Goal: Task Accomplishment & Management: Manage account settings

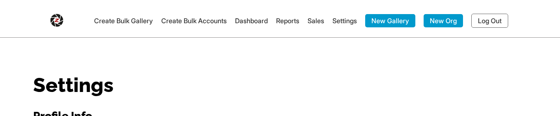
scroll to position [1036, 0]
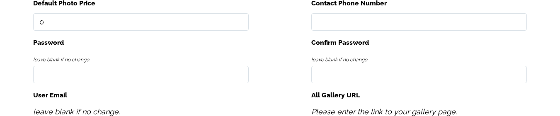
scroll to position [249, 0]
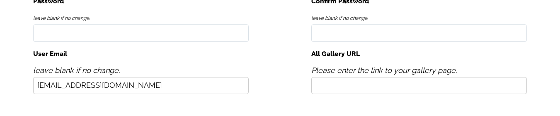
click at [345, 83] on input "All Gallery URL" at bounding box center [419, 85] width 216 height 17
type input "https://xyz.com"
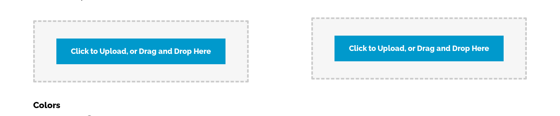
scroll to position [954, 0]
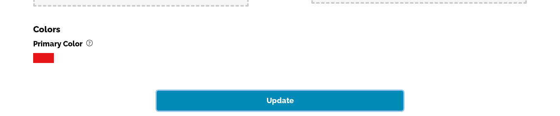
click at [294, 92] on button "Update" at bounding box center [280, 101] width 247 height 20
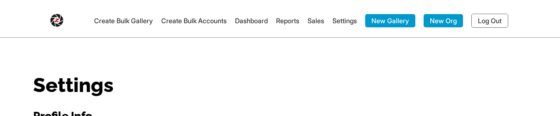
click at [245, 21] on link "Dashboard" at bounding box center [251, 21] width 33 height 8
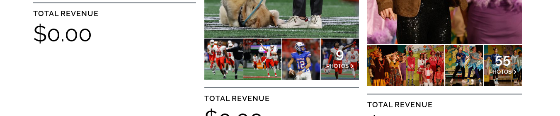
scroll to position [443, 0]
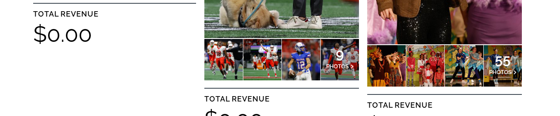
click at [339, 54] on span "9" at bounding box center [339, 53] width 27 height 5
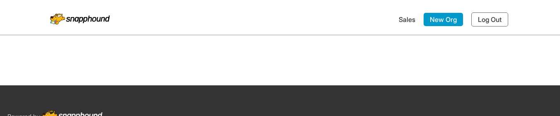
select select "onlyShowInGallery"
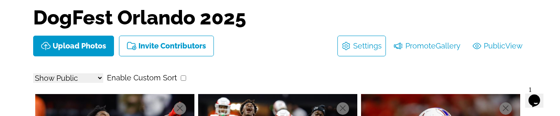
scroll to position [41, 0]
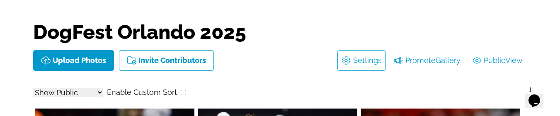
click at [356, 61] on link "Settings" at bounding box center [367, 60] width 29 height 13
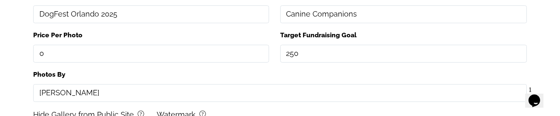
scroll to position [249, 0]
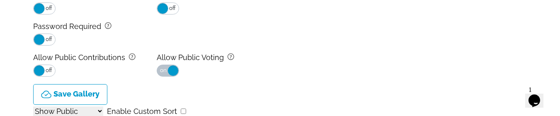
drag, startPoint x: 158, startPoint y: 56, endPoint x: 221, endPoint y: 58, distance: 62.6
click at [221, 58] on label "Allow Public Voting ?" at bounding box center [219, 57] width 124 height 13
copy label "Allow Public Voting"
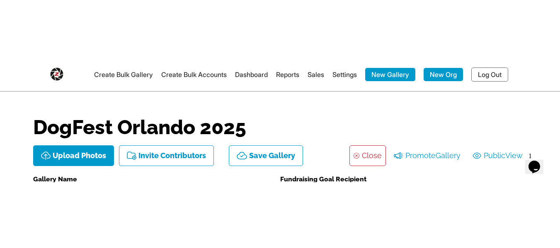
scroll to position [0, 0]
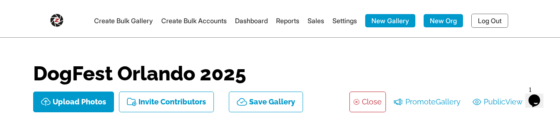
click at [345, 22] on link "Settings" at bounding box center [344, 21] width 24 height 8
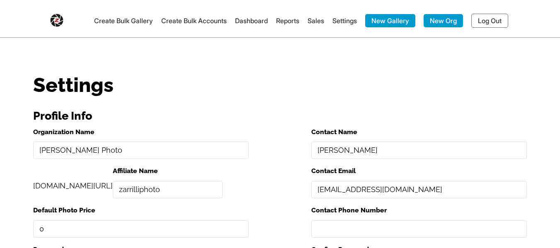
click at [334, 19] on link "Settings" at bounding box center [344, 21] width 24 height 8
click at [244, 24] on link "Dashboard" at bounding box center [251, 21] width 33 height 8
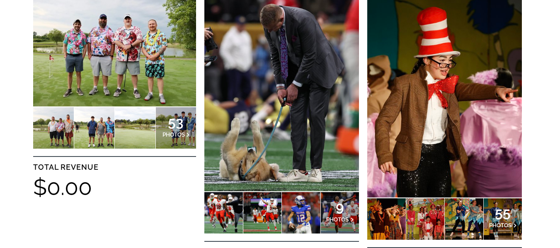
scroll to position [290, 0]
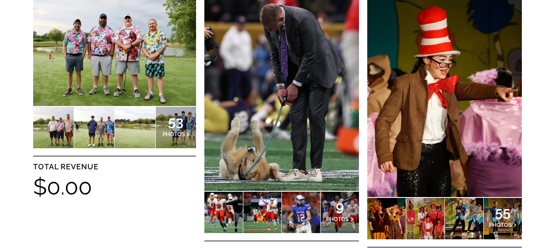
click at [342, 116] on span "PHOTOS" at bounding box center [337, 219] width 22 height 7
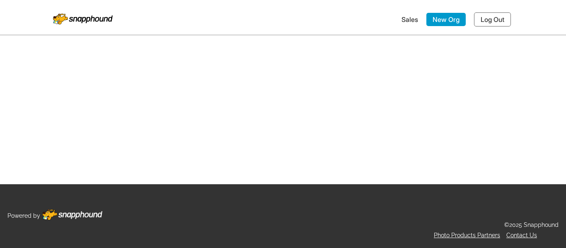
select select "onlyShowInGallery"
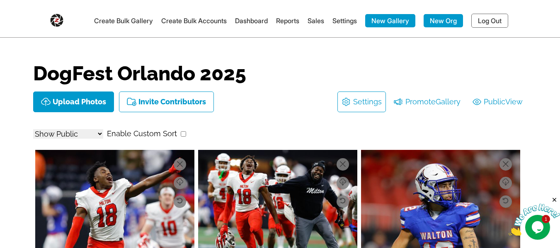
click at [371, 103] on link "Settings" at bounding box center [367, 101] width 29 height 13
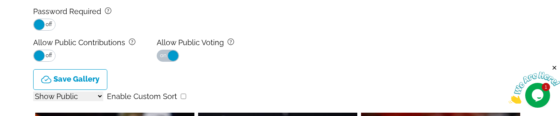
scroll to position [249, 0]
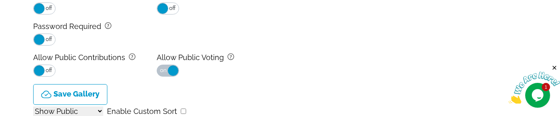
click at [166, 73] on span "on" at bounding box center [163, 70] width 7 height 11
click at [172, 71] on span "off" at bounding box center [171, 70] width 7 height 11
